Goal: Task Accomplishment & Management: Manage account settings

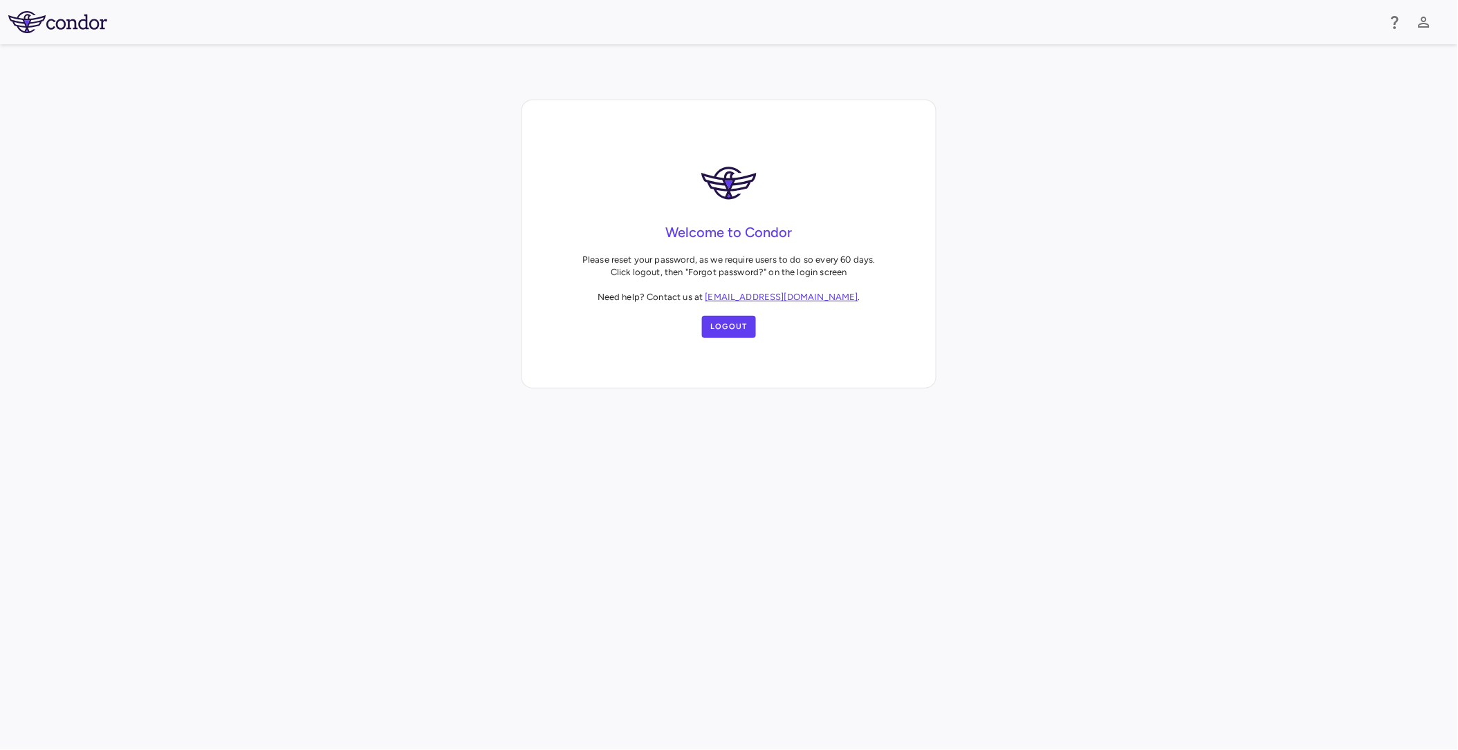
click at [770, 296] on link "support@condorsoftware.com" at bounding box center [781, 297] width 153 height 10
click at [716, 326] on button "Logout" at bounding box center [729, 327] width 54 height 22
